Goal: Information Seeking & Learning: Learn about a topic

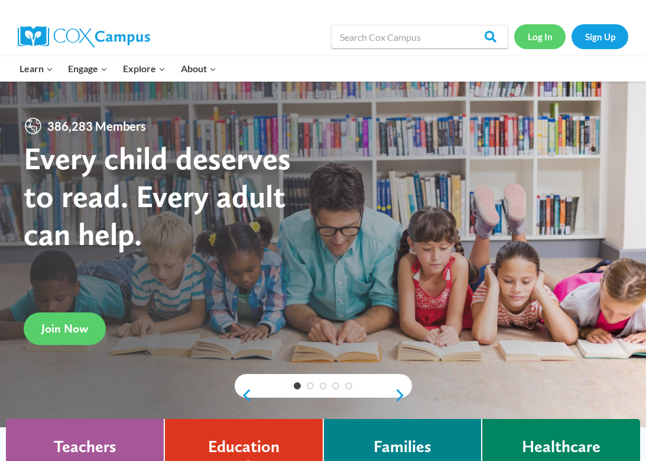
click at [545, 34] on link "Log In" at bounding box center [539, 36] width 51 height 24
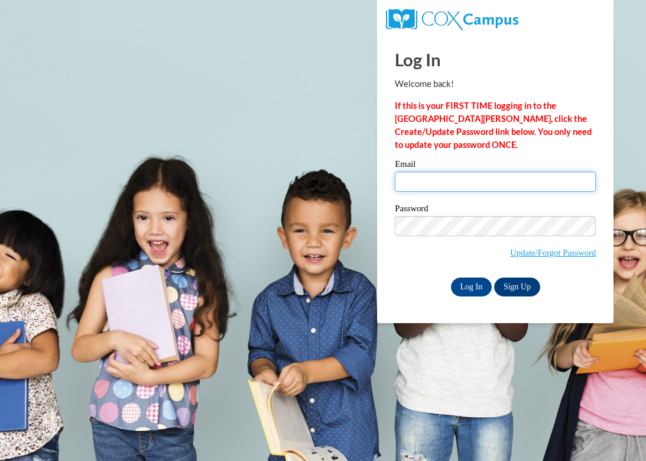
click at [474, 186] on input "Email" at bounding box center [495, 181] width 201 height 20
type input "jcboles@crimson.ua.edu"
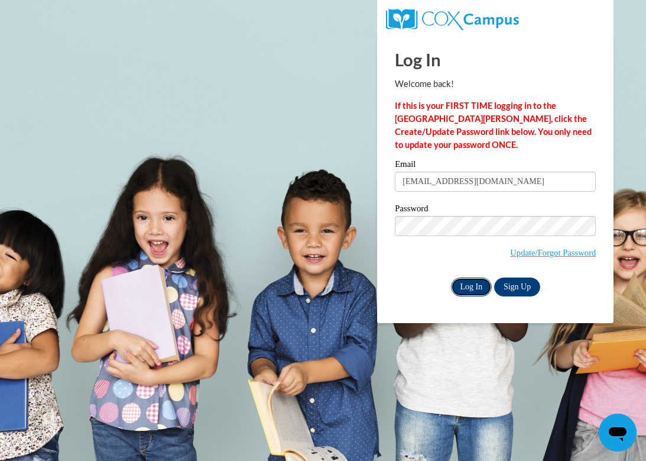
click at [481, 292] on input "Log In" at bounding box center [471, 286] width 41 height 19
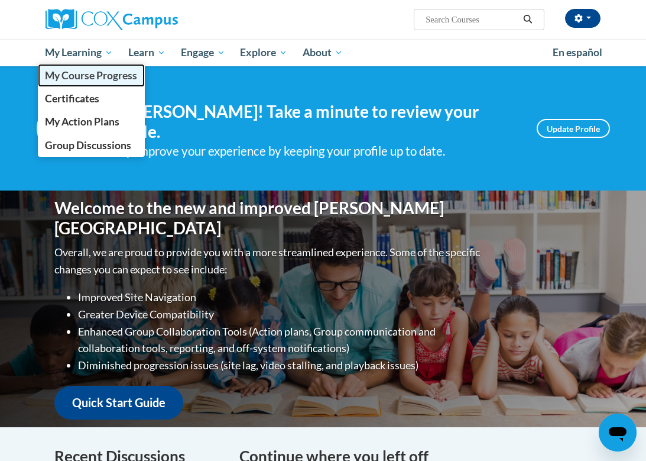
click at [82, 79] on span "My Course Progress" at bounding box center [91, 75] width 92 height 12
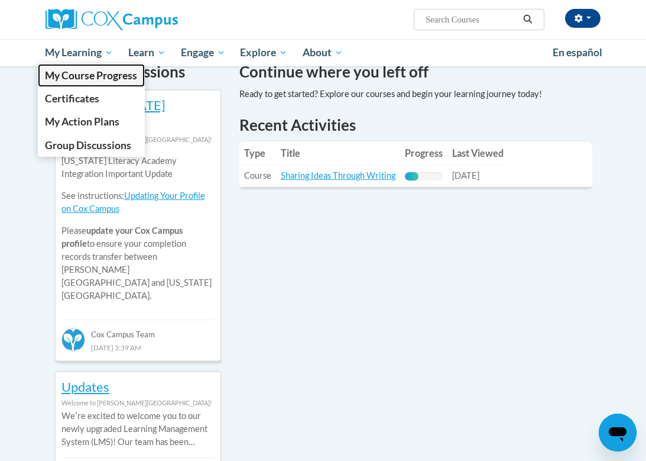
scroll to position [380, 0]
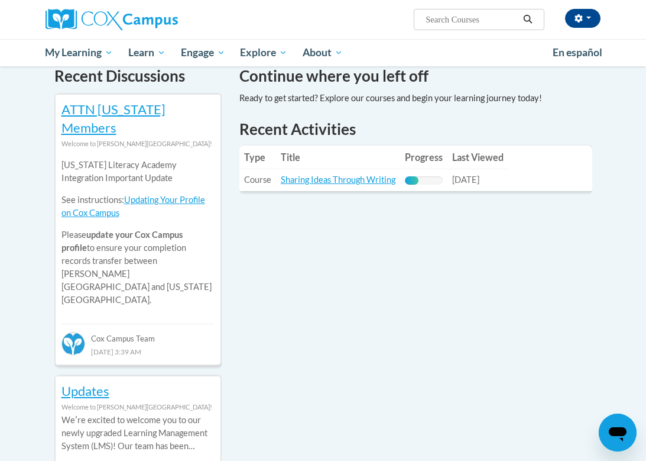
click at [325, 174] on link "Sharing Ideas Through Writing" at bounding box center [338, 179] width 115 height 10
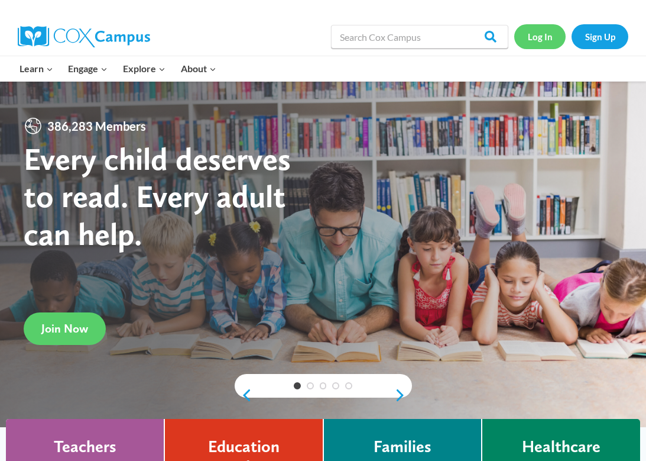
click at [541, 33] on link "Log In" at bounding box center [539, 36] width 51 height 24
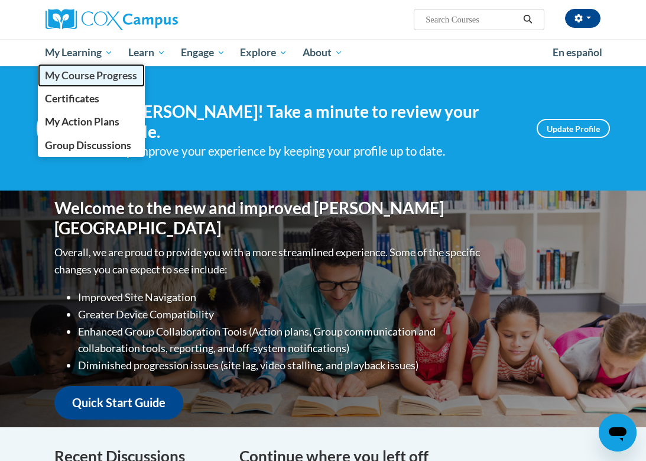
click at [94, 76] on span "My Course Progress" at bounding box center [91, 75] width 92 height 12
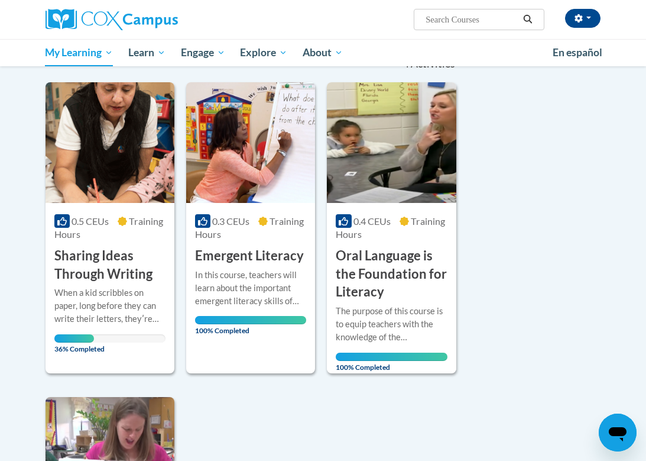
scroll to position [137, 0]
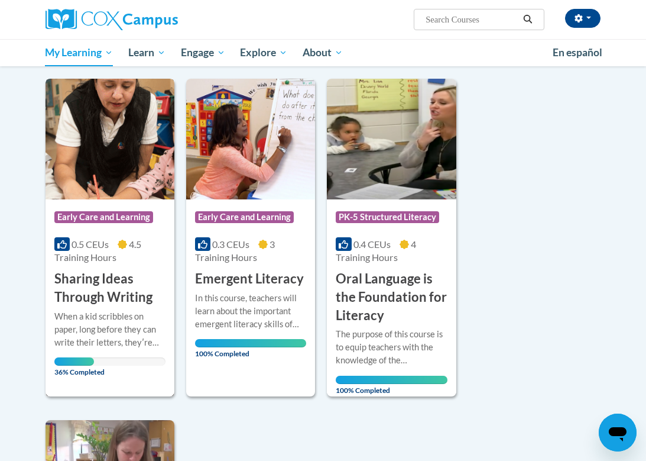
click at [107, 321] on div "When a kid scribbles on paper, long before they can write their letters, theyʹr…" at bounding box center [109, 329] width 111 height 39
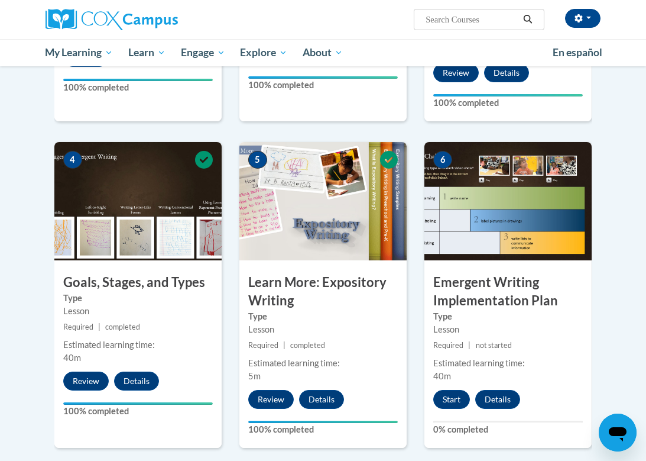
scroll to position [496, 0]
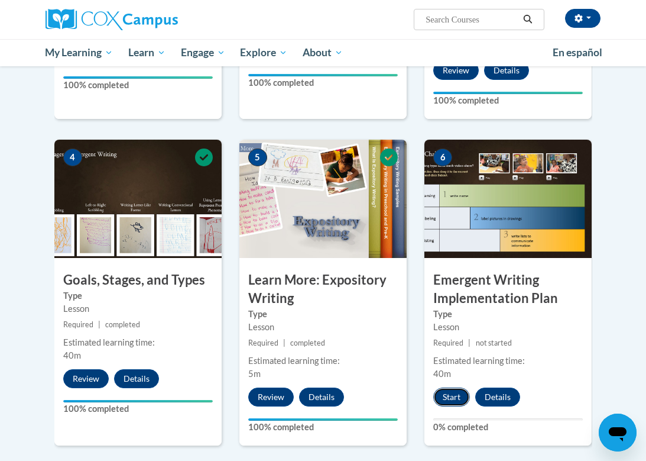
click at [449, 395] on button "Start" at bounding box center [451, 396] width 37 height 19
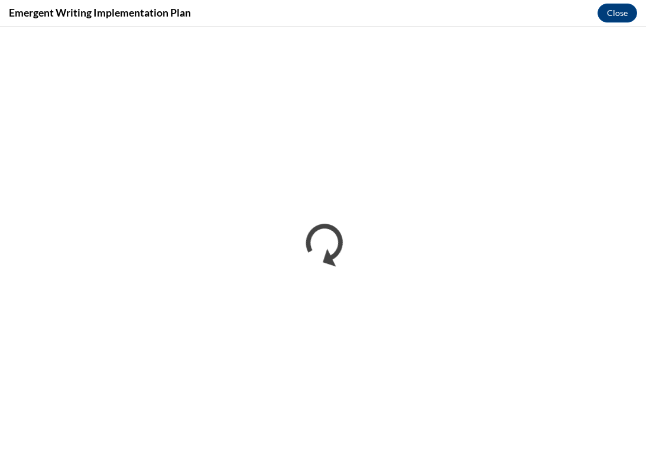
scroll to position [0, 0]
